Goal: Information Seeking & Learning: Learn about a topic

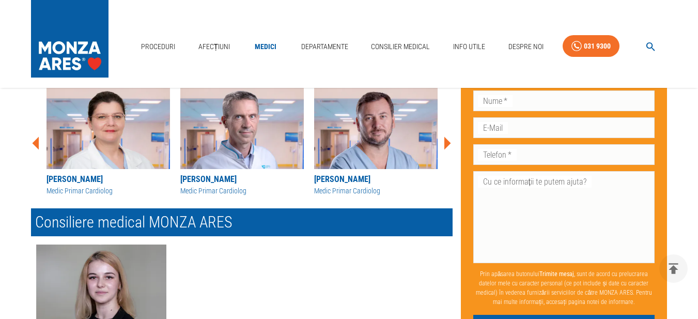
scroll to position [620, 0]
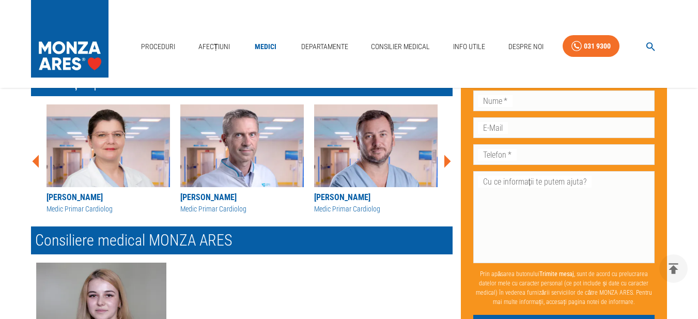
click at [449, 168] on icon at bounding box center [448, 161] width 7 height 13
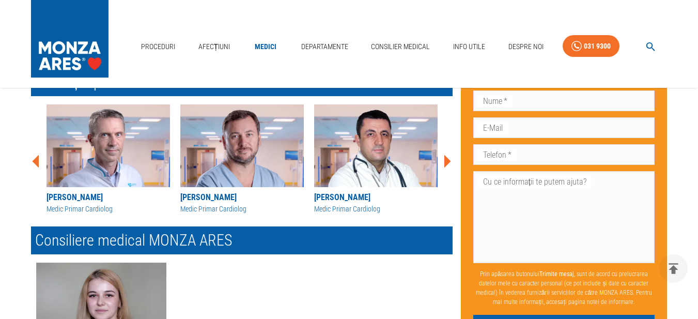
click at [449, 168] on icon at bounding box center [448, 161] width 7 height 13
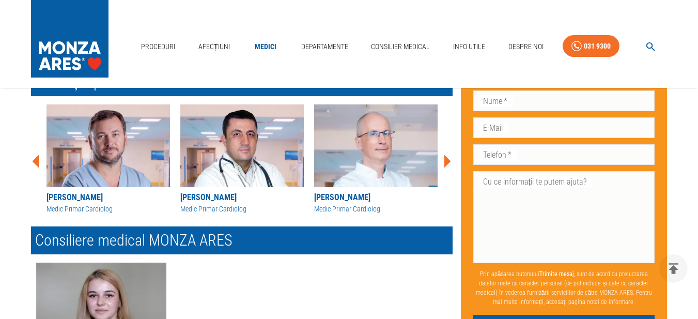
click at [446, 168] on icon at bounding box center [448, 161] width 7 height 13
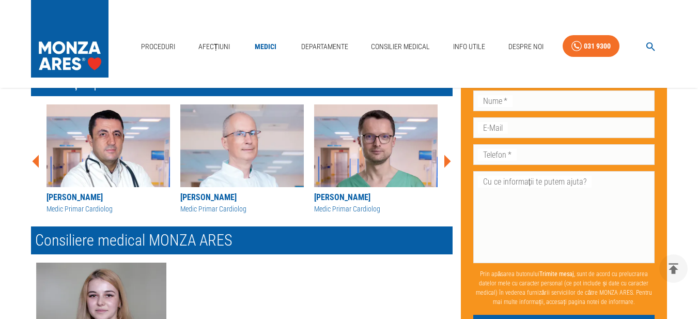
click at [446, 168] on icon at bounding box center [448, 161] width 7 height 13
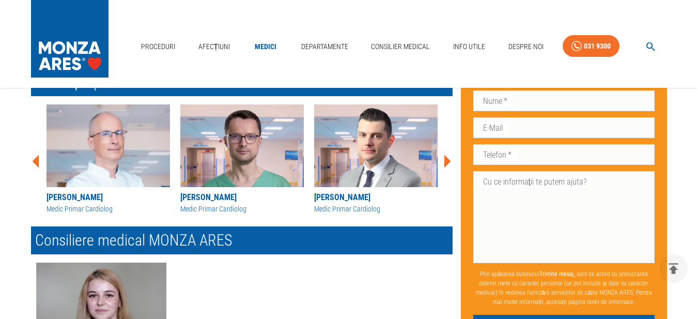
click at [446, 168] on icon at bounding box center [448, 161] width 7 height 13
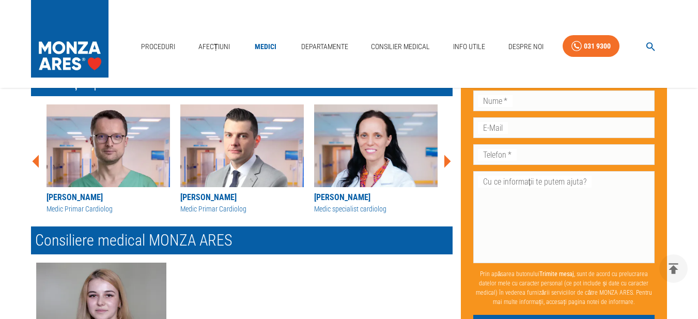
click at [446, 168] on icon at bounding box center [448, 161] width 7 height 13
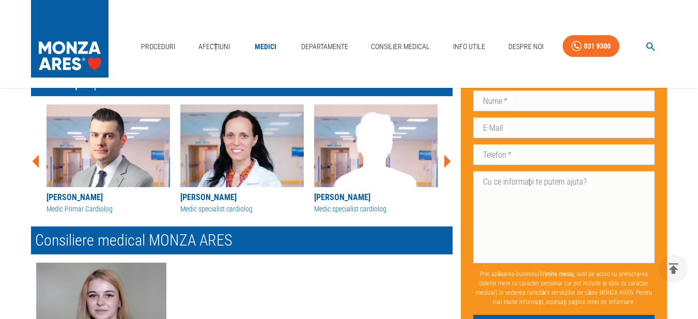
click at [446, 168] on icon at bounding box center [448, 161] width 7 height 13
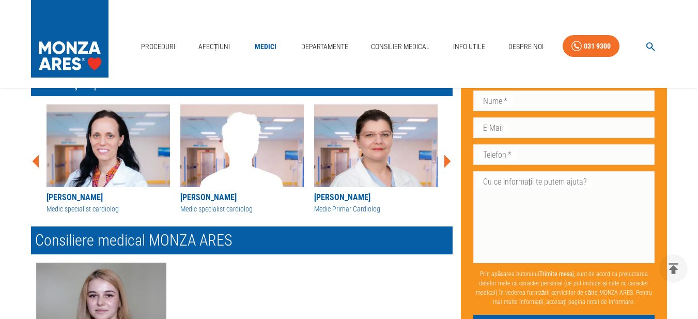
click at [446, 168] on icon at bounding box center [448, 161] width 7 height 13
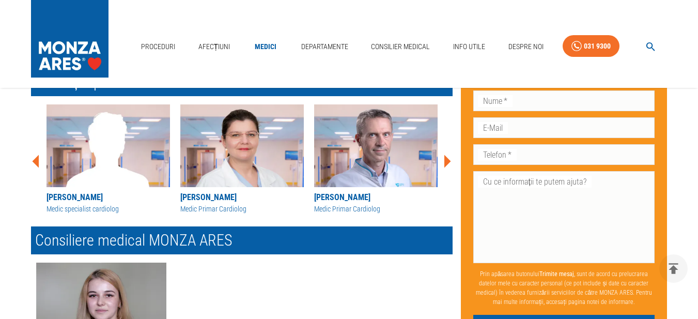
click at [446, 168] on icon at bounding box center [448, 161] width 7 height 13
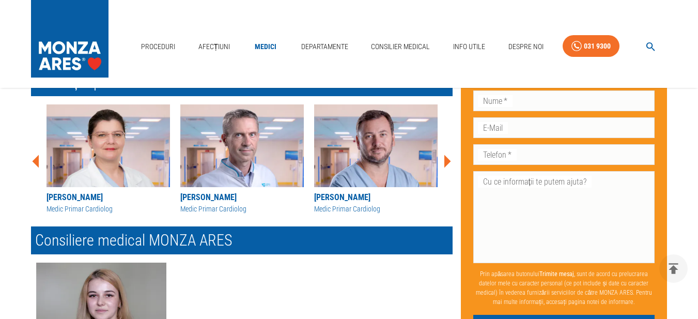
click at [446, 168] on icon at bounding box center [448, 161] width 7 height 13
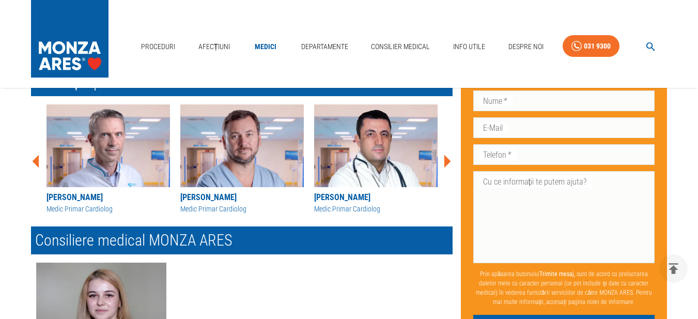
click at [446, 168] on icon at bounding box center [448, 161] width 7 height 13
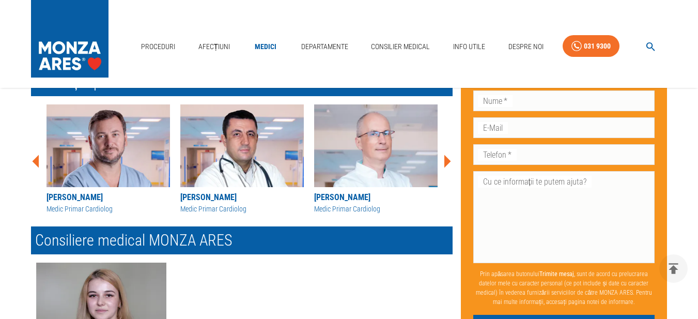
click at [446, 168] on icon at bounding box center [448, 161] width 7 height 13
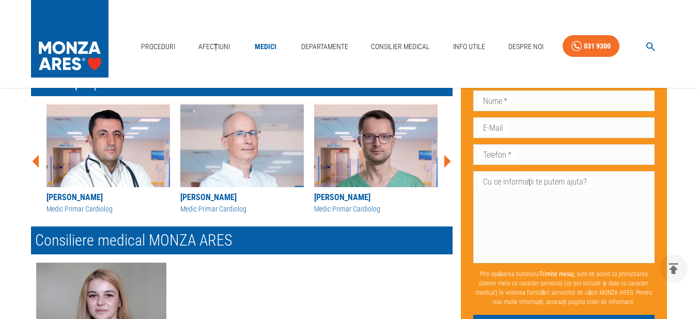
click at [446, 168] on icon at bounding box center [448, 161] width 7 height 13
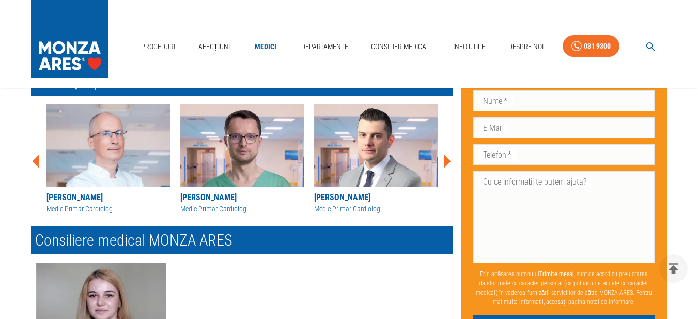
click at [446, 168] on icon at bounding box center [448, 161] width 7 height 13
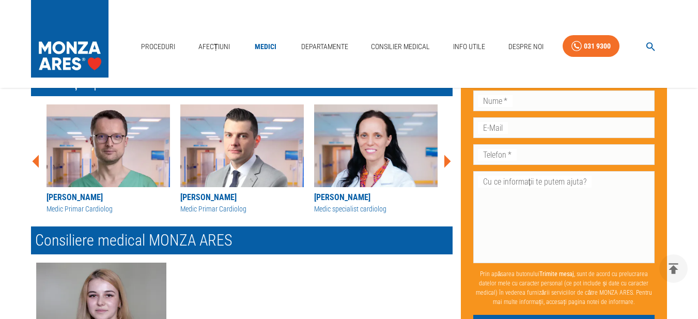
click at [446, 168] on icon at bounding box center [448, 161] width 7 height 13
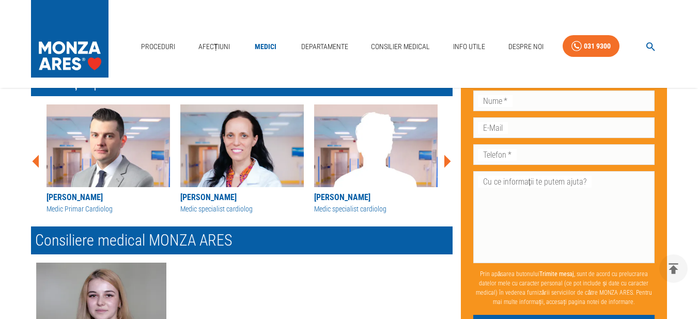
click at [446, 168] on icon at bounding box center [448, 161] width 7 height 13
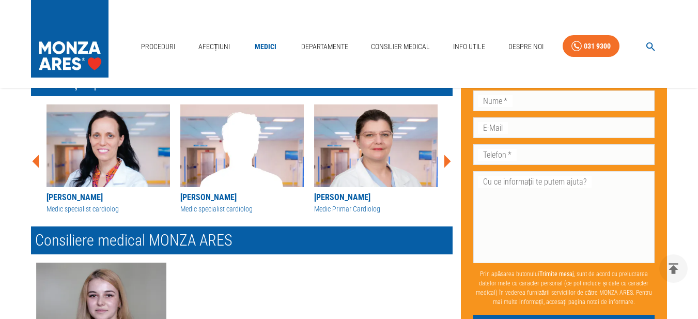
click at [446, 168] on icon at bounding box center [448, 161] width 7 height 13
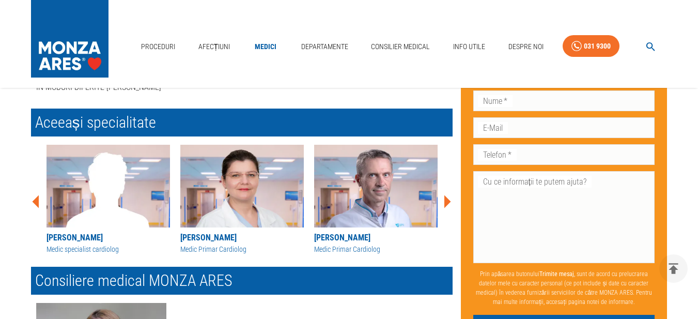
scroll to position [569, 0]
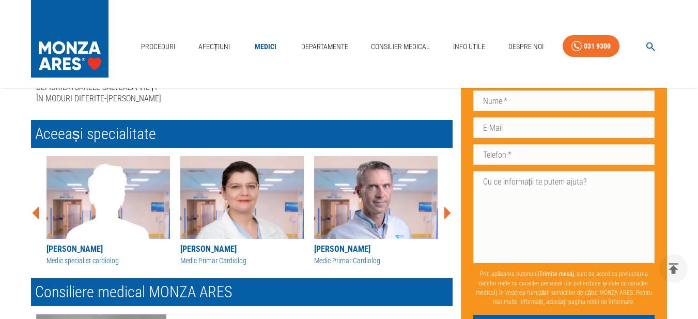
click at [448, 220] on icon at bounding box center [448, 213] width 7 height 13
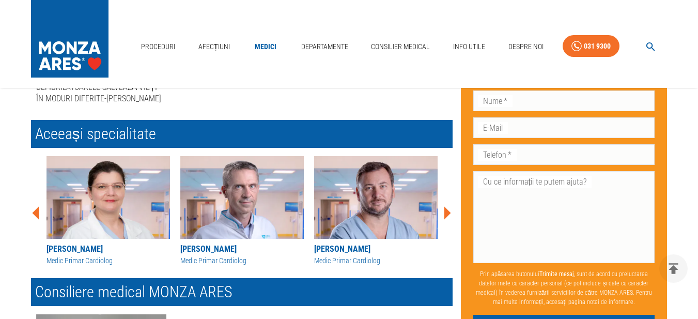
click at [448, 220] on icon at bounding box center [448, 213] width 7 height 13
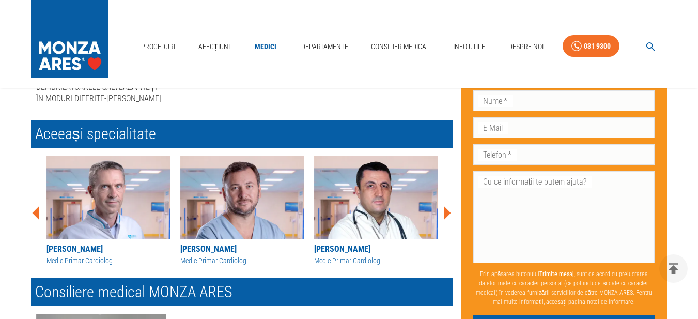
click at [448, 220] on icon at bounding box center [448, 213] width 7 height 13
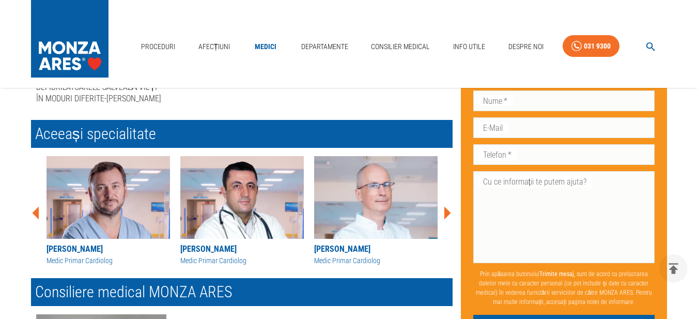
click at [448, 220] on icon at bounding box center [448, 213] width 7 height 13
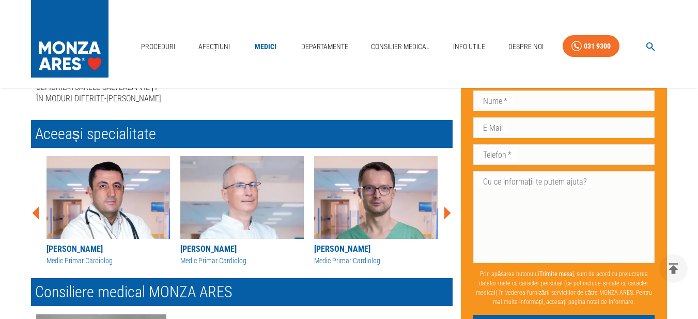
click at [216, 221] on img at bounding box center [242, 197] width 124 height 83
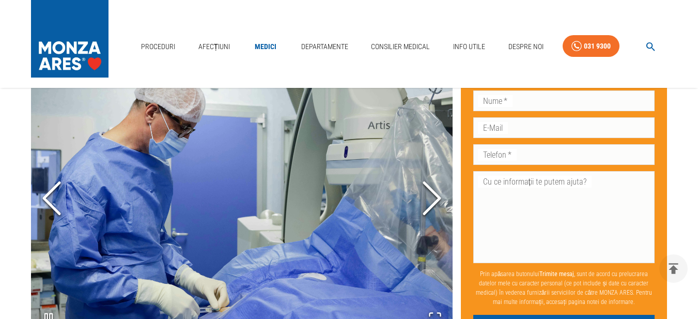
scroll to position [827, 0]
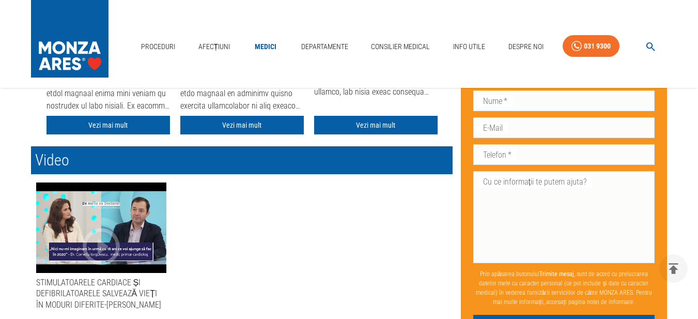
scroll to position [362, 0]
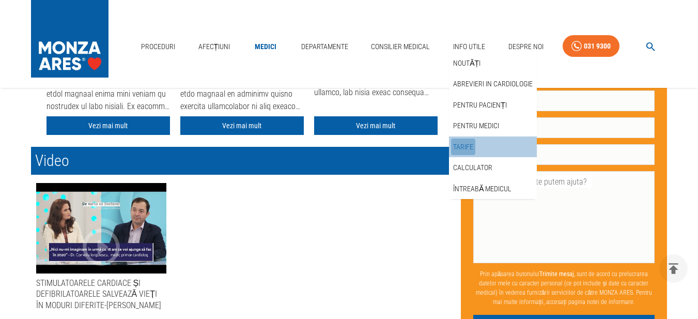
click at [463, 148] on link "Tarife" at bounding box center [463, 147] width 24 height 17
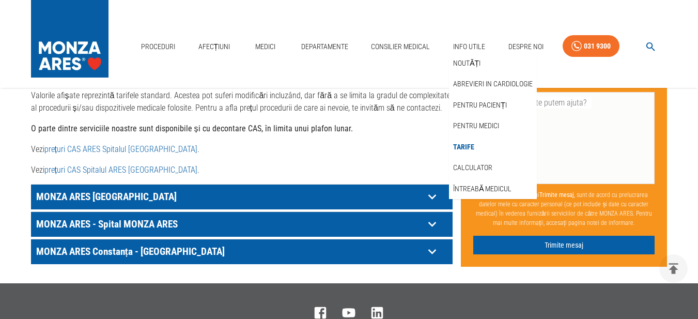
scroll to position [569, 0]
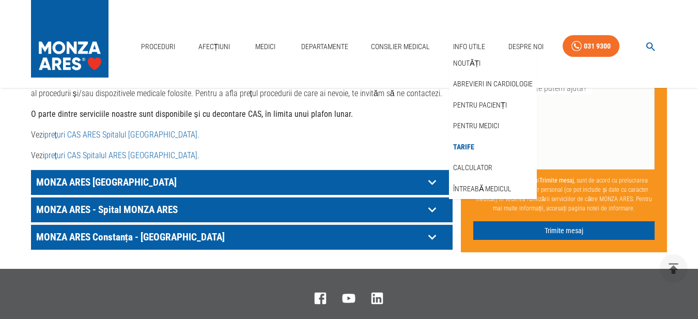
click at [124, 130] on link "prețuri CAS ARES Spitalul [GEOGRAPHIC_DATA]" at bounding box center [120, 135] width 153 height 10
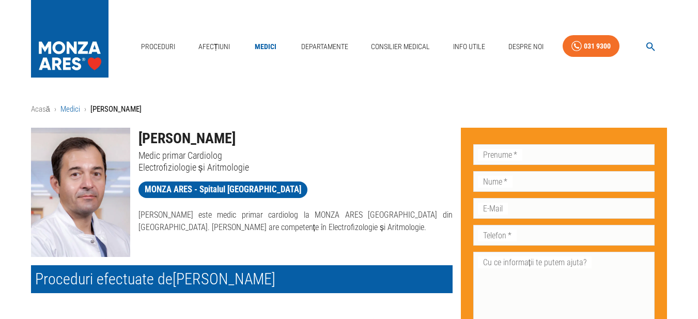
click at [68, 108] on link "Medici" at bounding box center [70, 108] width 20 height 9
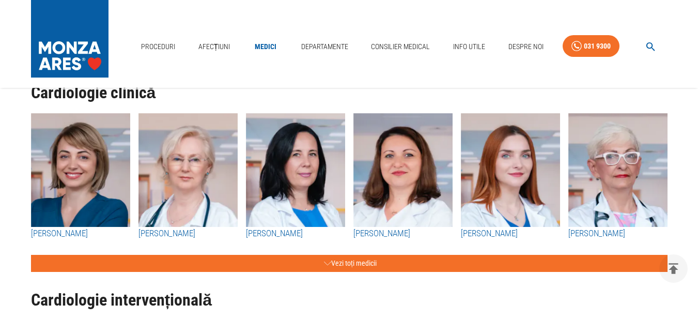
scroll to position [155, 0]
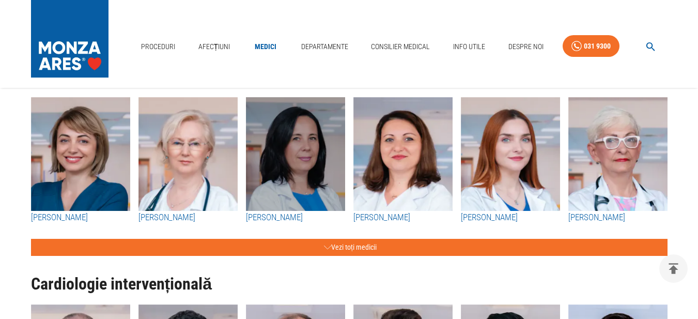
click at [282, 172] on img "button" at bounding box center [295, 154] width 99 height 114
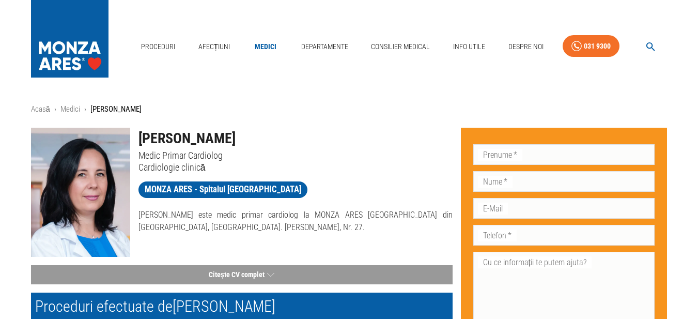
click at [264, 48] on link "Medici" at bounding box center [265, 46] width 33 height 21
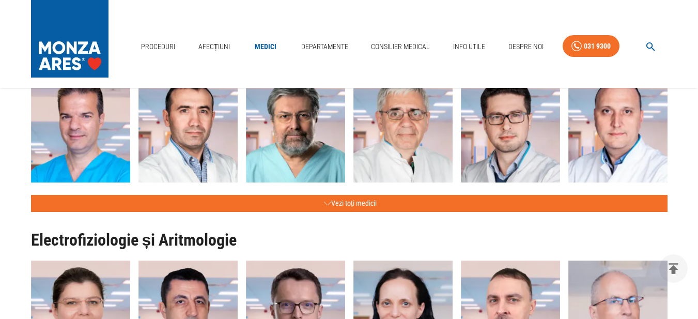
scroll to position [517, 0]
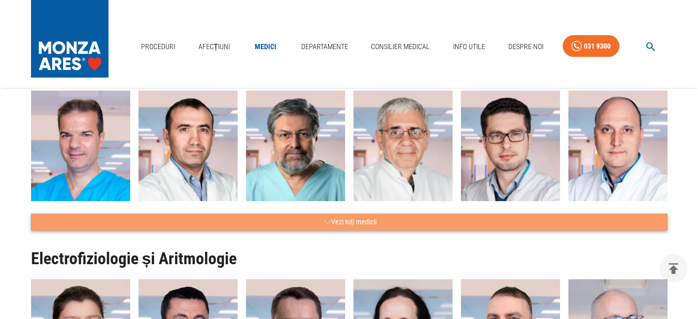
click at [345, 223] on button "Vezi toți medicii" at bounding box center [349, 221] width 637 height 17
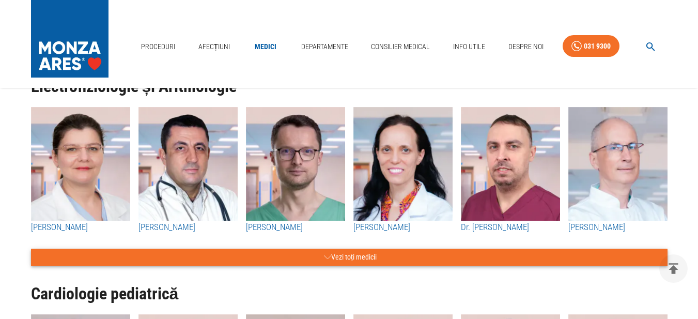
scroll to position [1499, 0]
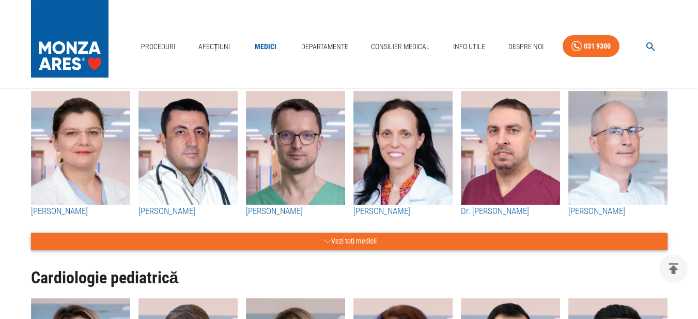
click at [356, 233] on button "Vezi toți medicii" at bounding box center [349, 241] width 637 height 17
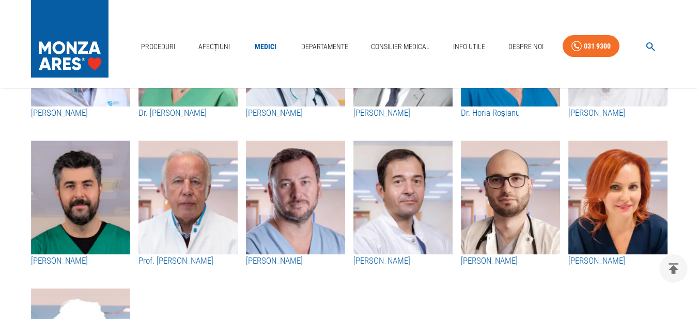
scroll to position [1757, 0]
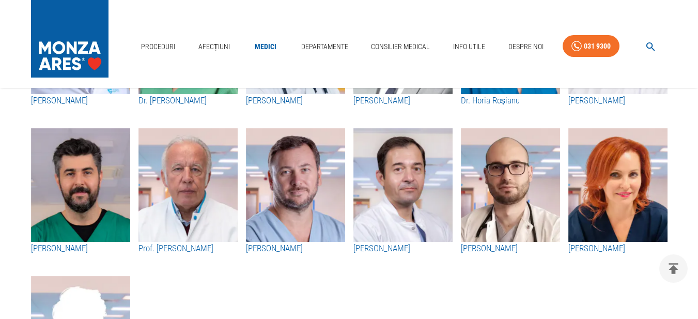
click at [392, 191] on img "button" at bounding box center [403, 185] width 99 height 114
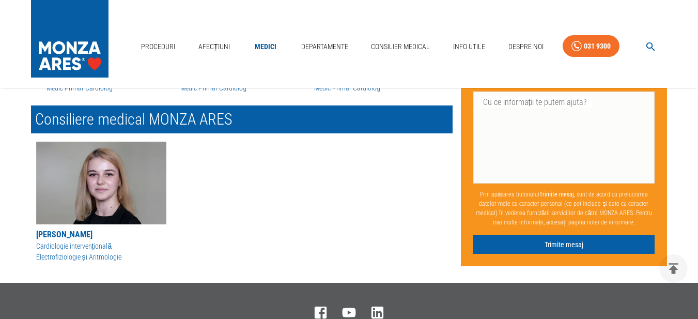
scroll to position [724, 0]
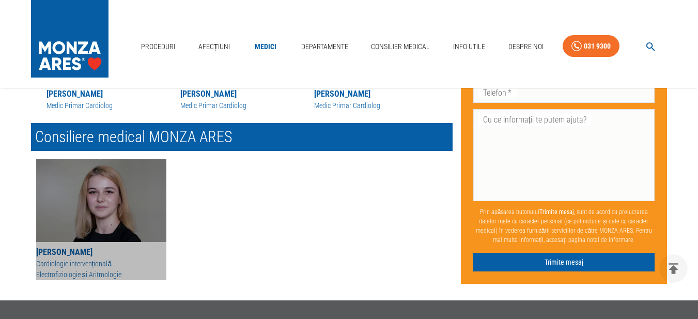
click at [62, 269] on p "Cardiologie intervențională" at bounding box center [101, 263] width 130 height 11
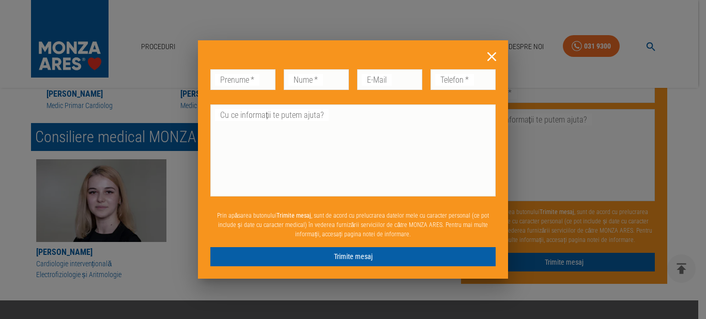
click at [491, 58] on icon at bounding box center [491, 56] width 9 height 9
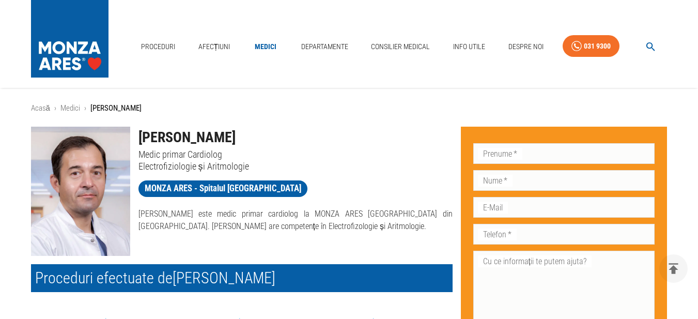
scroll to position [0, 0]
